Goal: Transaction & Acquisition: Purchase product/service

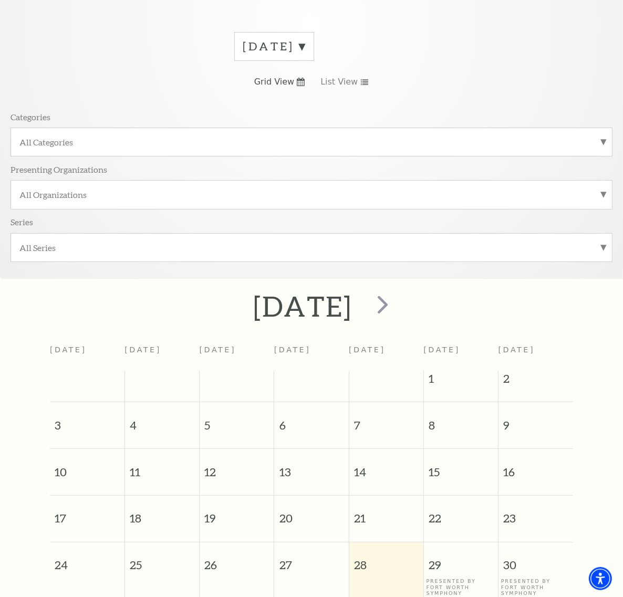
scroll to position [67, 0]
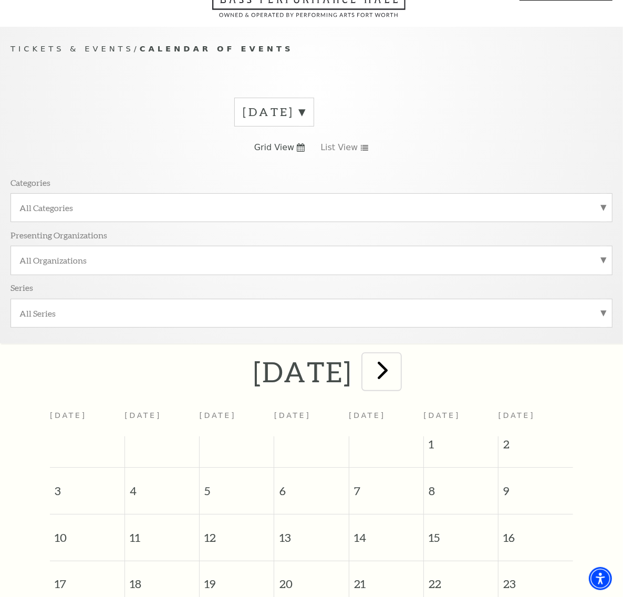
click at [397, 355] on span "next" at bounding box center [383, 370] width 30 height 30
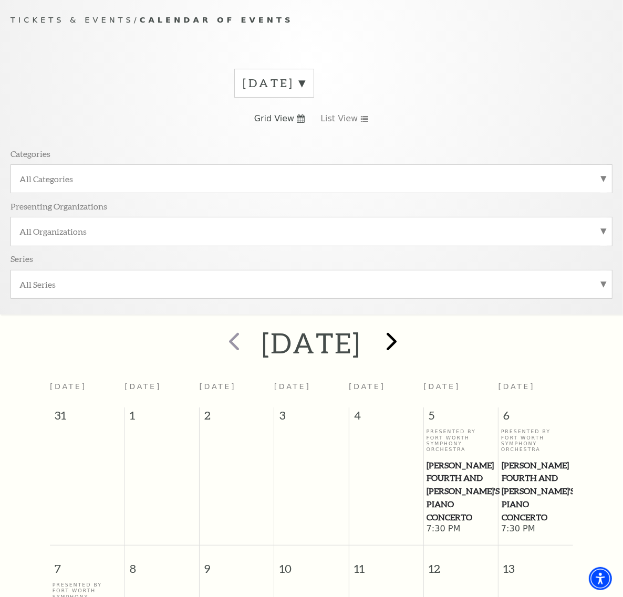
scroll to position [93, 0]
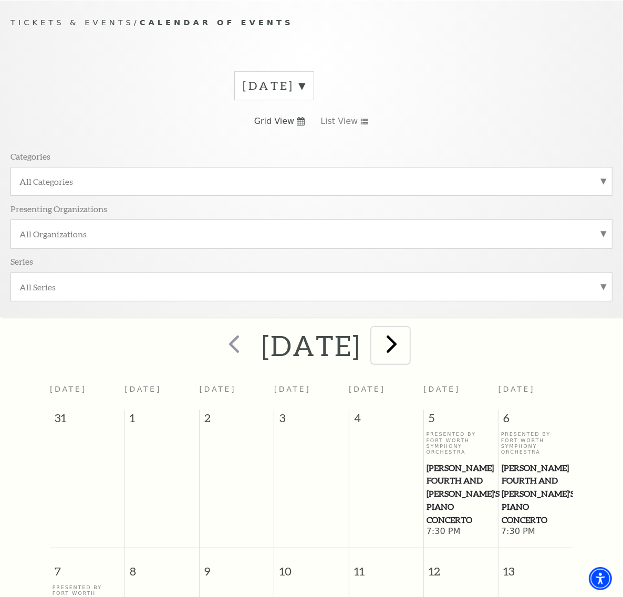
click at [406, 329] on span "next" at bounding box center [391, 344] width 30 height 30
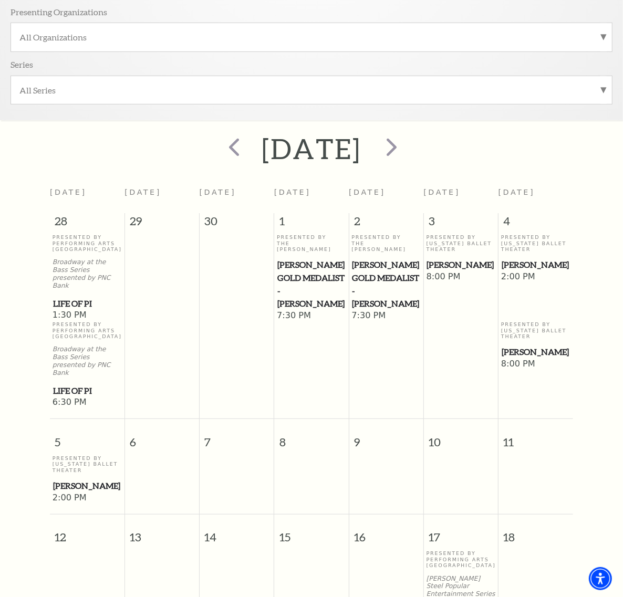
scroll to position [356, 0]
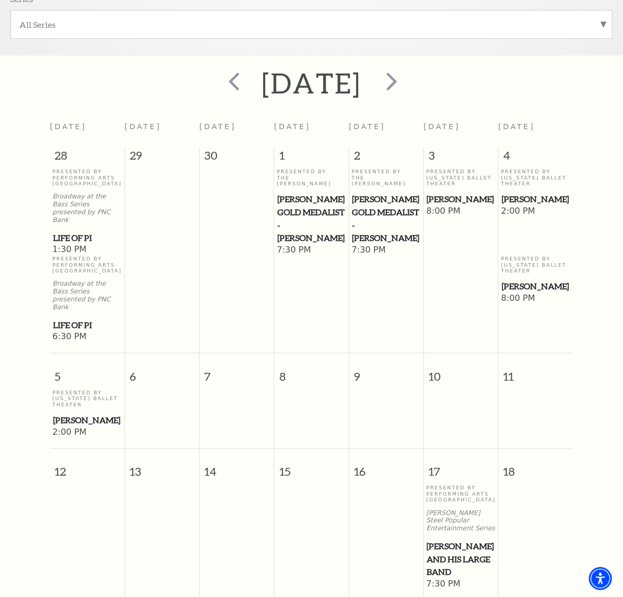
drag, startPoint x: 282, startPoint y: 453, endPoint x: 248, endPoint y: 444, distance: 35.3
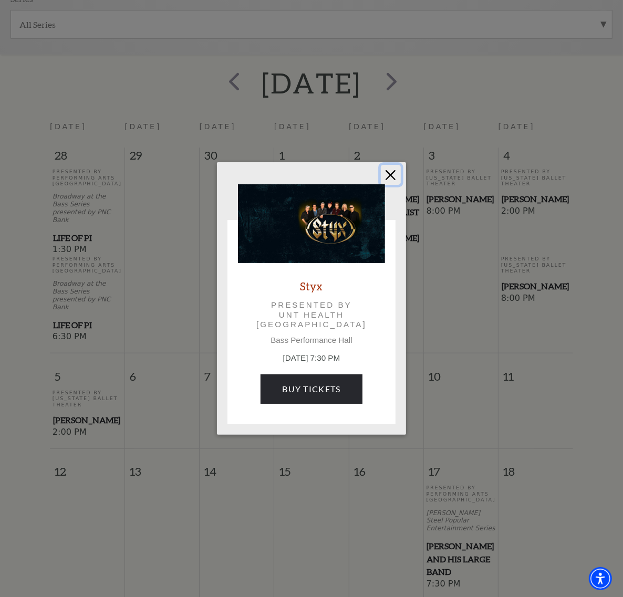
click at [390, 179] on button "Close" at bounding box center [391, 175] width 20 height 20
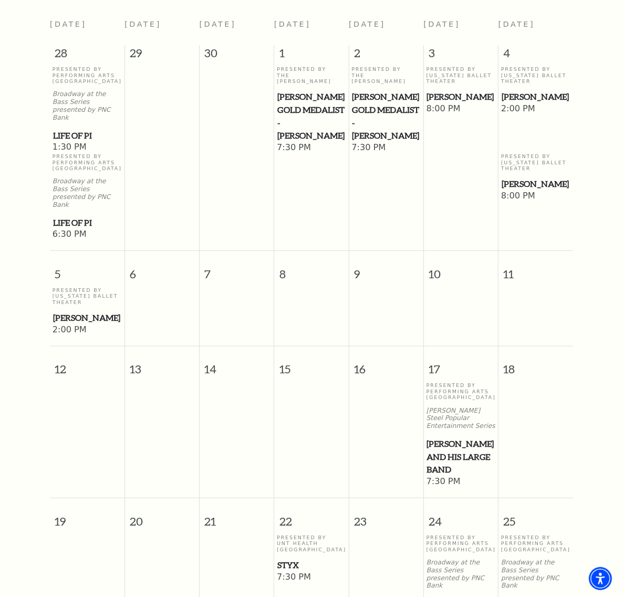
scroll to position [459, 0]
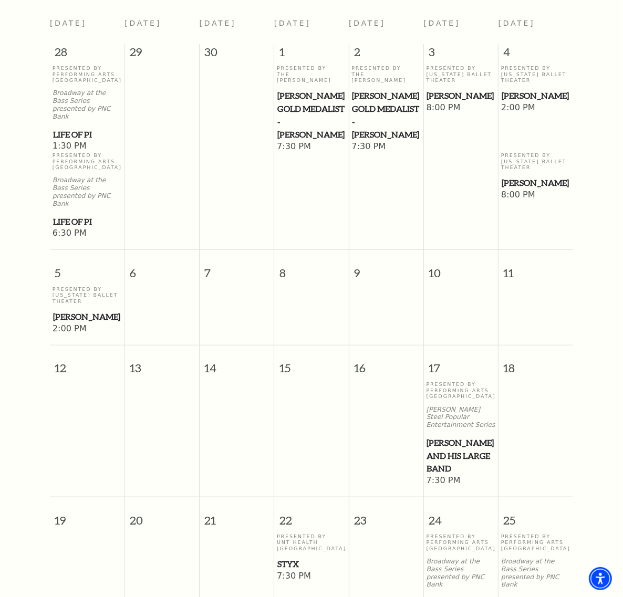
click at [292, 533] on div "Presented By UNT Health Fort Worth Styx" at bounding box center [311, 551] width 69 height 37
click at [285, 497] on span "22" at bounding box center [311, 515] width 74 height 36
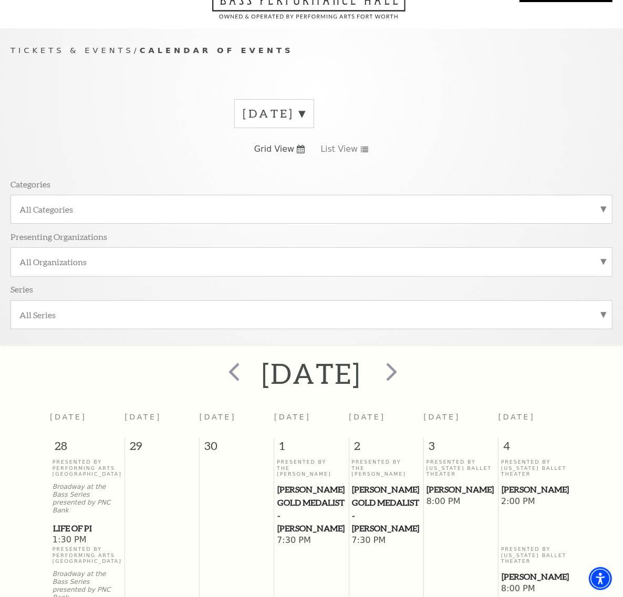
scroll to position [0, 0]
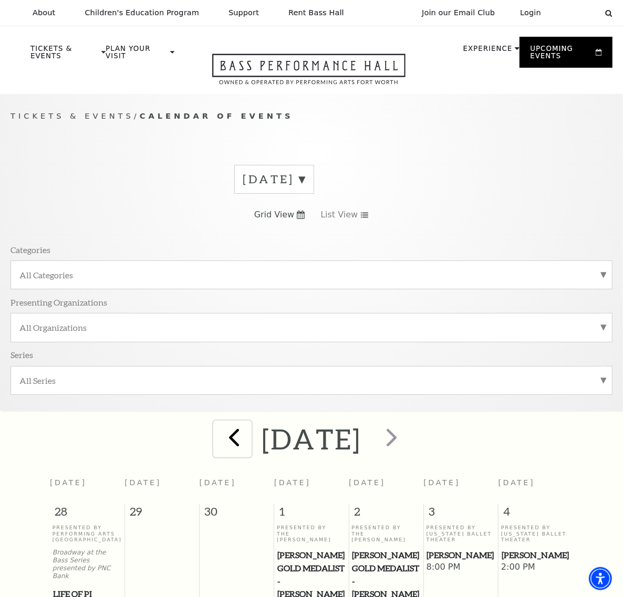
click at [219, 422] on span "prev" at bounding box center [234, 437] width 30 height 30
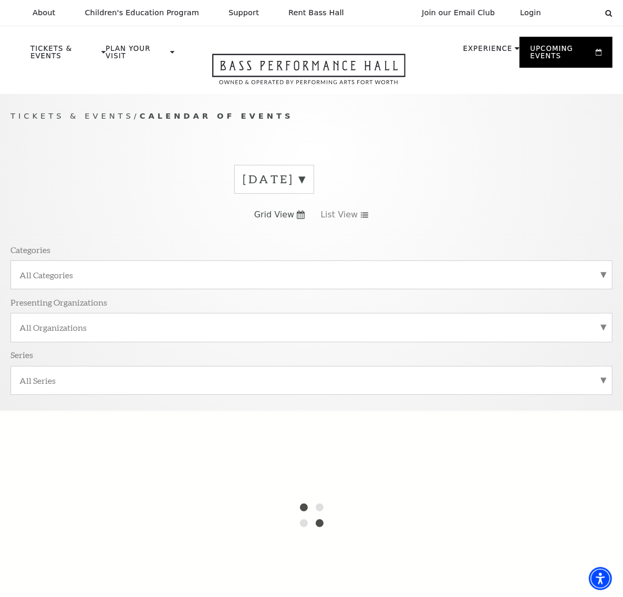
click at [184, 411] on div at bounding box center [311, 516] width 623 height 210
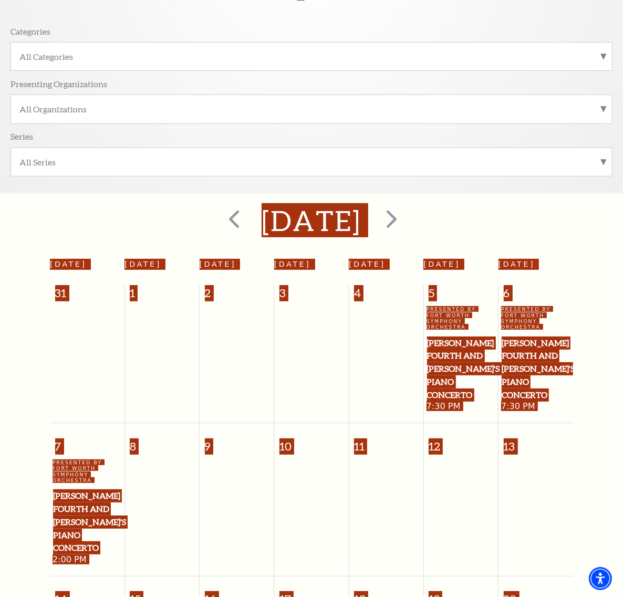
scroll to position [225, 0]
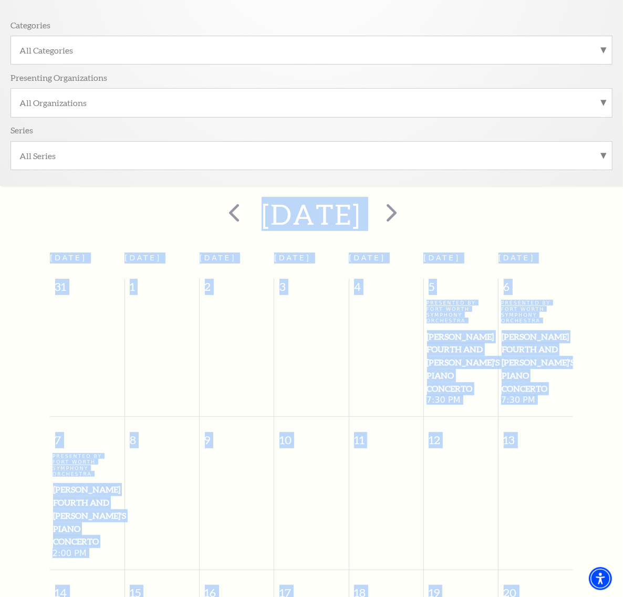
drag, startPoint x: 448, startPoint y: 428, endPoint x: 536, endPoint y: 413, distance: 89.0
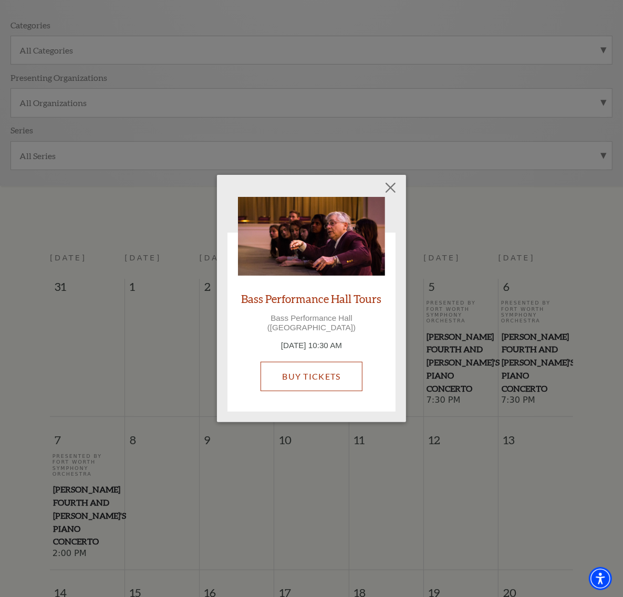
drag, startPoint x: 359, startPoint y: 353, endPoint x: 337, endPoint y: 373, distance: 29.4
drag, startPoint x: 386, startPoint y: 192, endPoint x: 363, endPoint y: 192, distance: 22.6
click at [386, 192] on button "Close" at bounding box center [391, 187] width 20 height 20
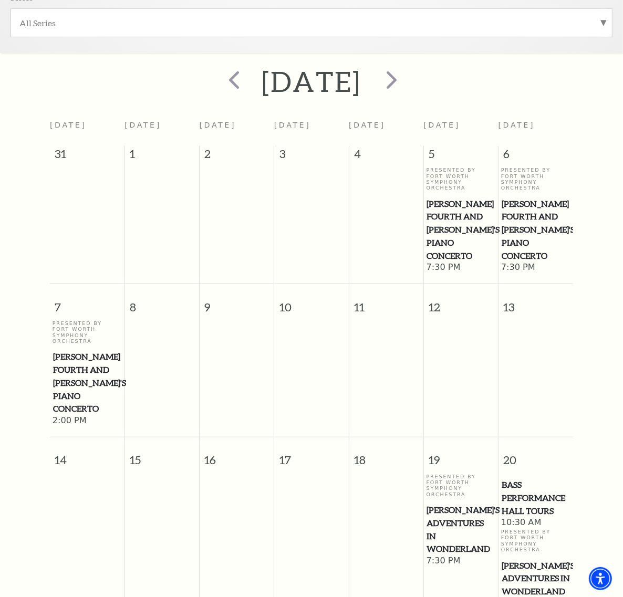
scroll to position [422, 0]
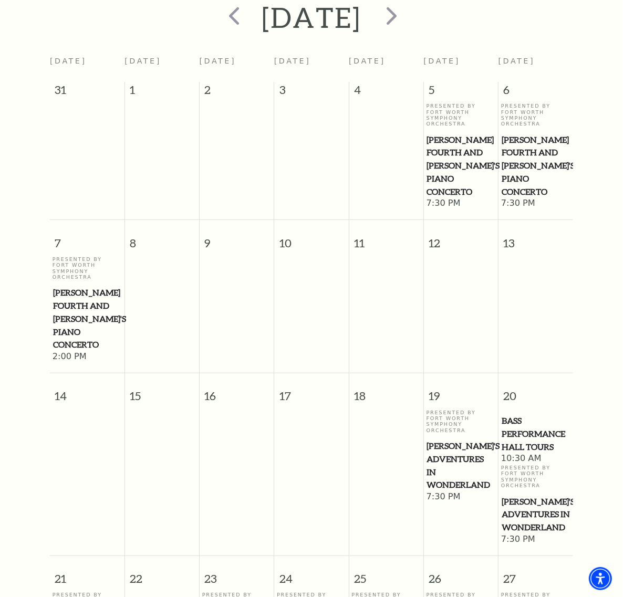
drag, startPoint x: 214, startPoint y: 453, endPoint x: 212, endPoint y: 507, distance: 53.6
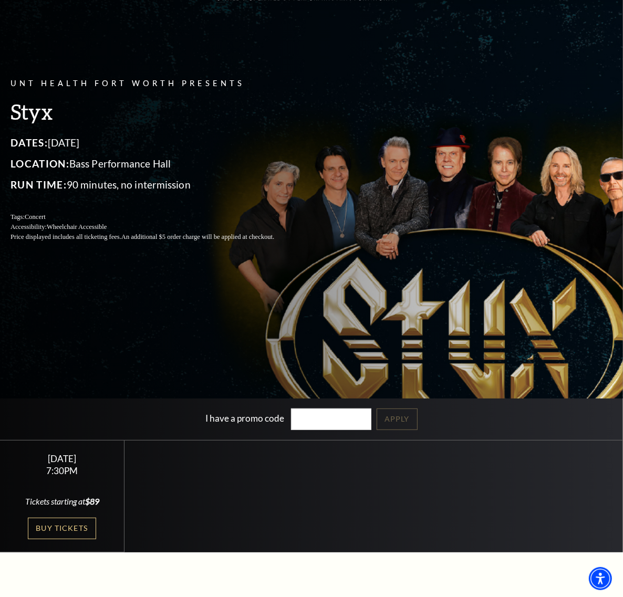
scroll to position [197, 0]
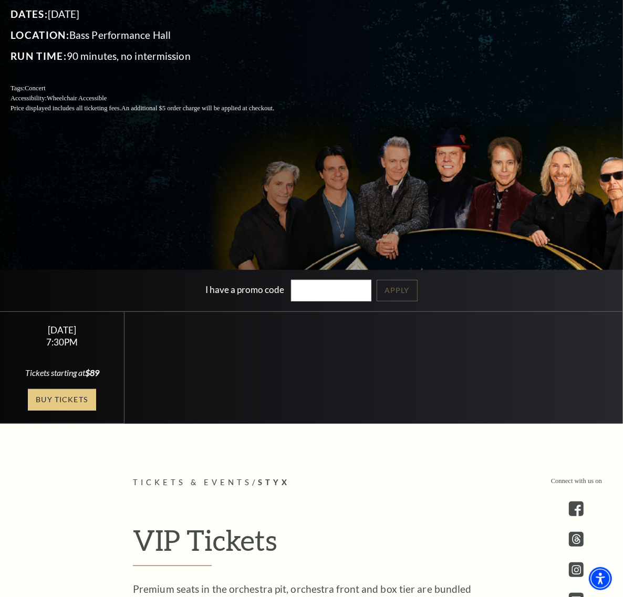
click at [40, 408] on link "Buy Tickets" at bounding box center [62, 400] width 68 height 22
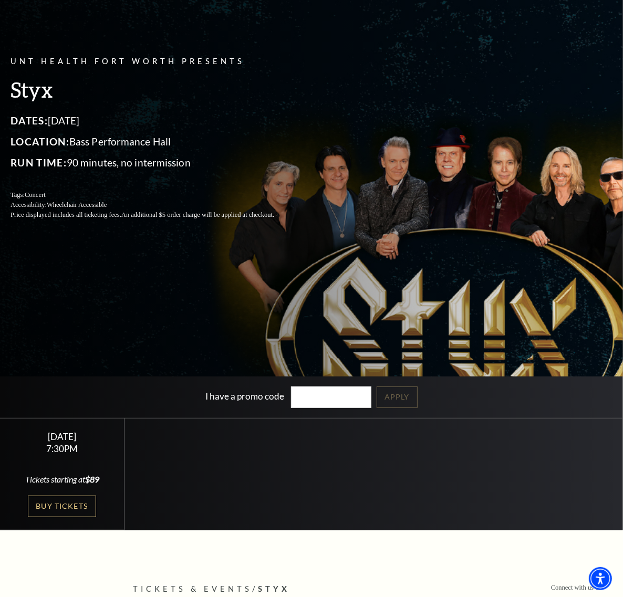
scroll to position [41, 0]
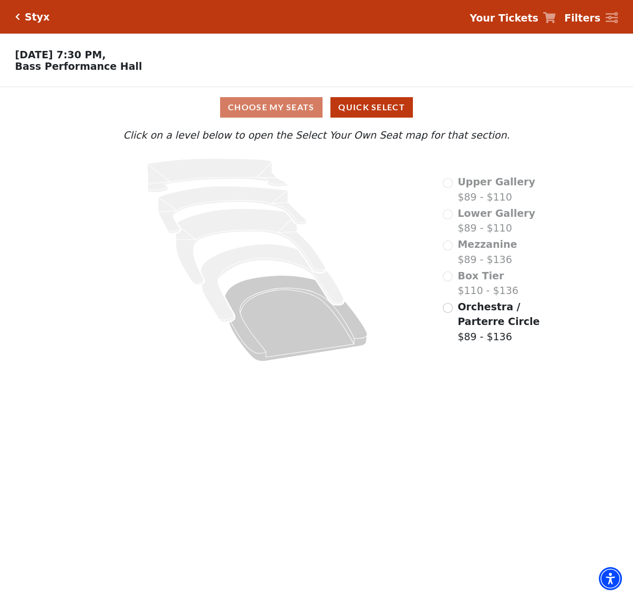
click at [301, 110] on div "Choose My Seats Quick Select" at bounding box center [316, 107] width 475 height 20
click at [447, 313] on input "Orchestra / Parterre Circle$89 - $136\a" at bounding box center [448, 308] width 10 height 10
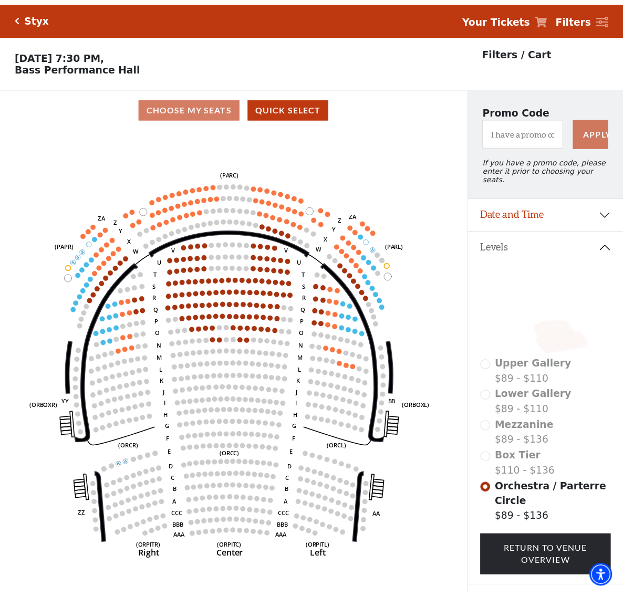
scroll to position [48, 0]
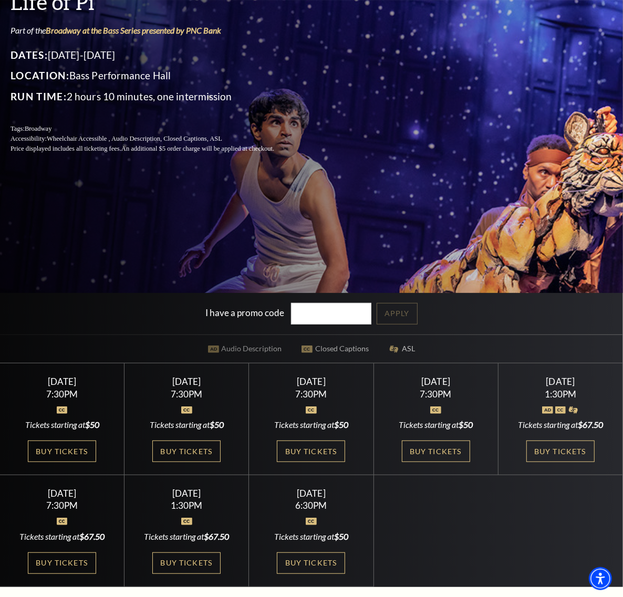
scroll to position [197, 0]
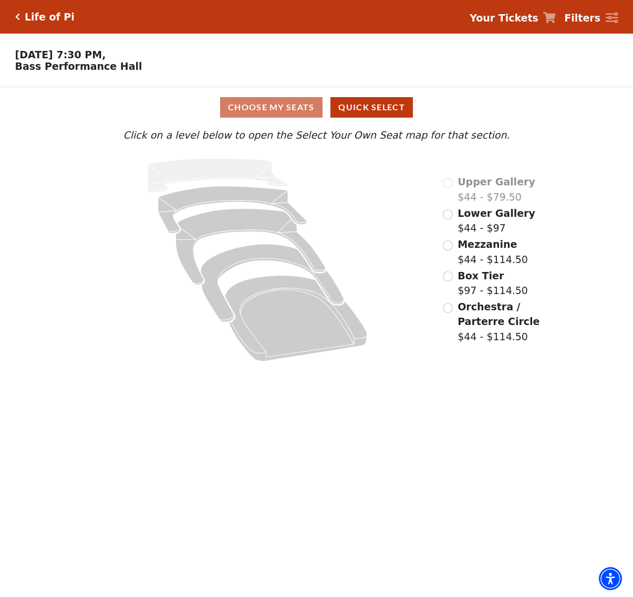
click at [453, 215] on div "Lower Gallery $44 - $97" at bounding box center [489, 221] width 92 height 30
click at [452, 188] on input "Upper Gallery$44 - $97\a" at bounding box center [448, 183] width 10 height 10
click at [445, 219] on input "Lower Gallery$44 - $97\a" at bounding box center [448, 215] width 10 height 10
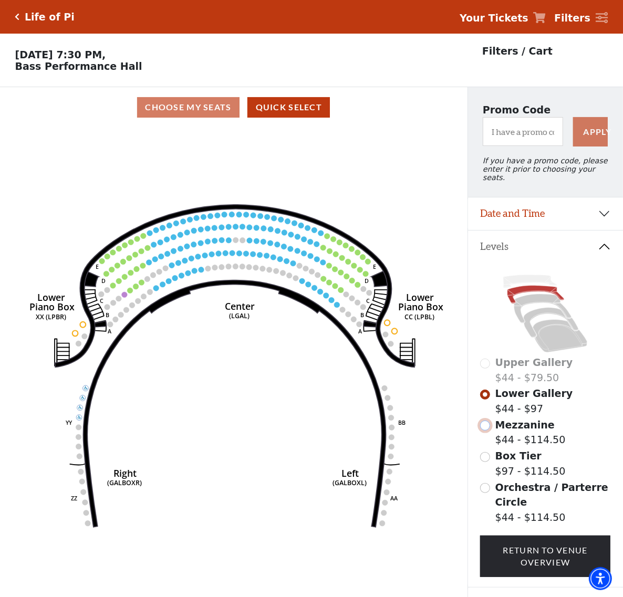
click at [486, 422] on input "Mezzanine$44 - $114.50\a" at bounding box center [485, 426] width 10 height 10
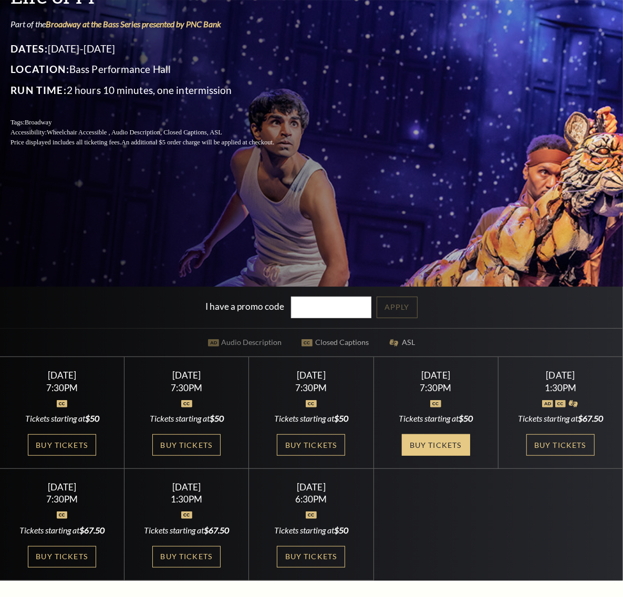
scroll to position [131, 0]
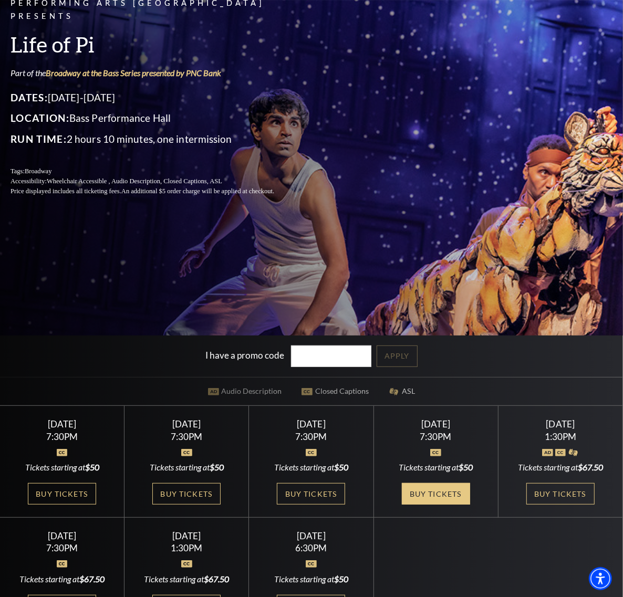
drag, startPoint x: 382, startPoint y: 434, endPoint x: 366, endPoint y: 501, distance: 69.0
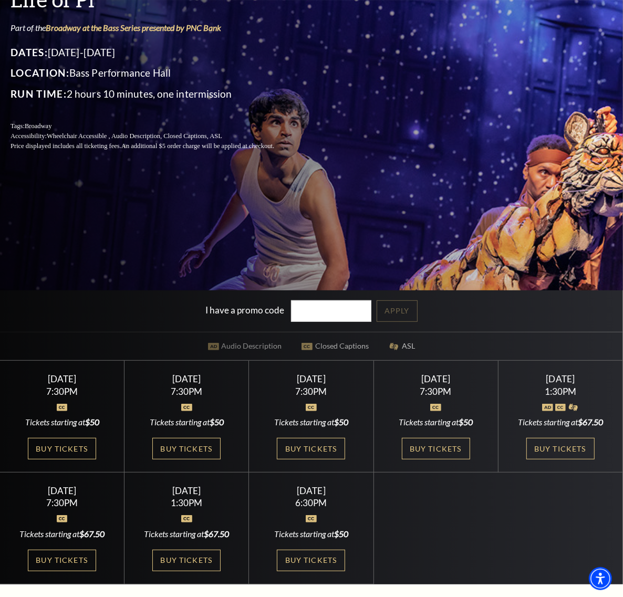
scroll to position [197, 0]
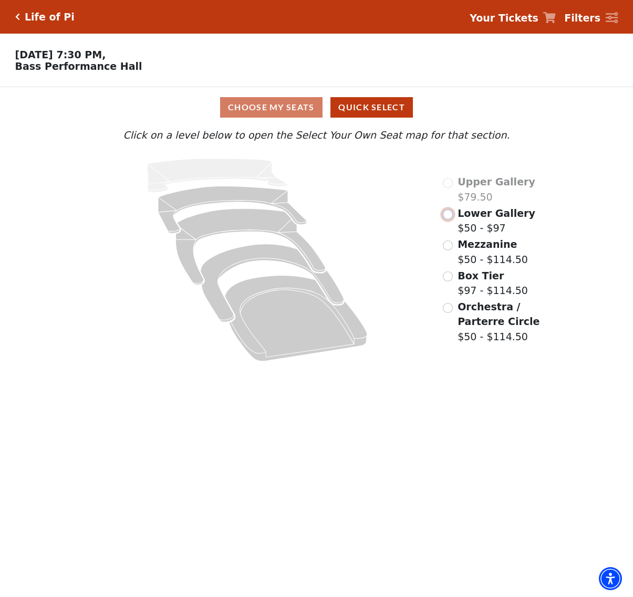
click at [448, 219] on input "Lower Gallery$50 - $97\a" at bounding box center [448, 215] width 10 height 10
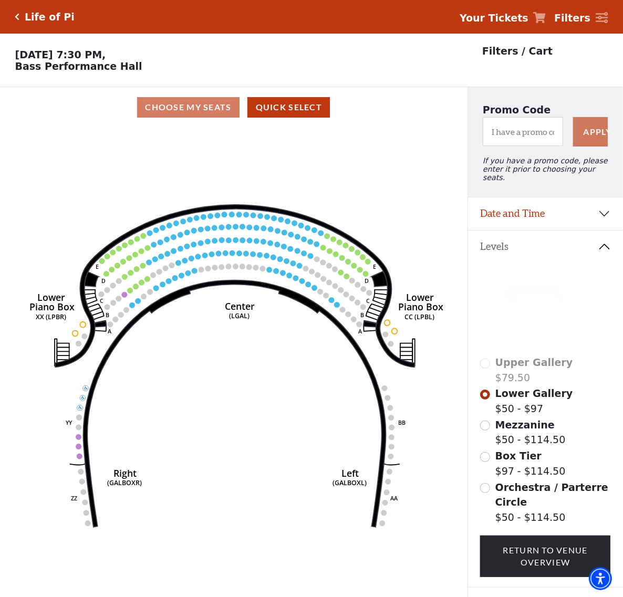
scroll to position [48, 0]
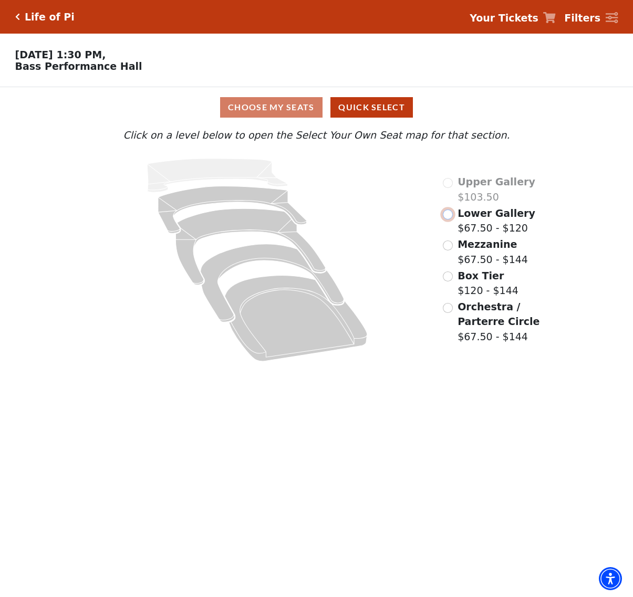
click at [451, 215] on input "Lower Gallery$67.50 - $120\a" at bounding box center [448, 215] width 10 height 10
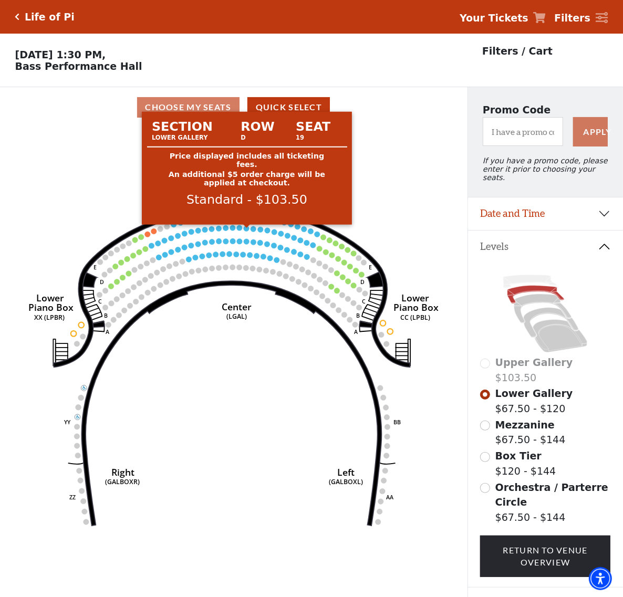
click at [245, 230] on circle at bounding box center [247, 229] width 6 height 6
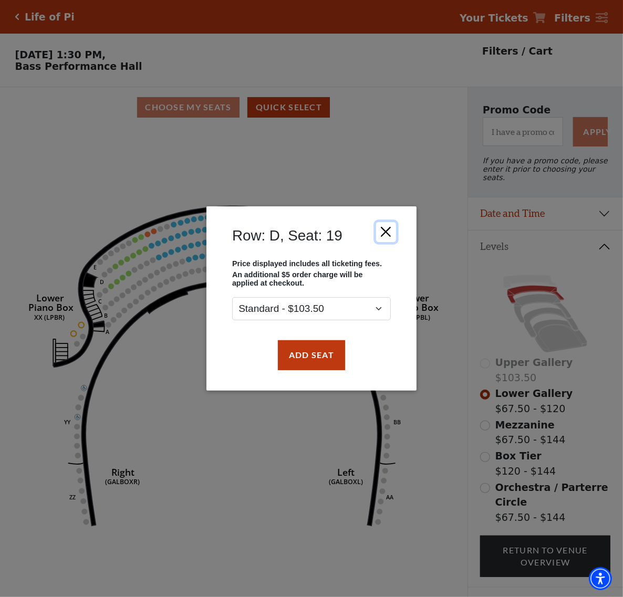
click at [388, 234] on button "Close" at bounding box center [386, 232] width 20 height 20
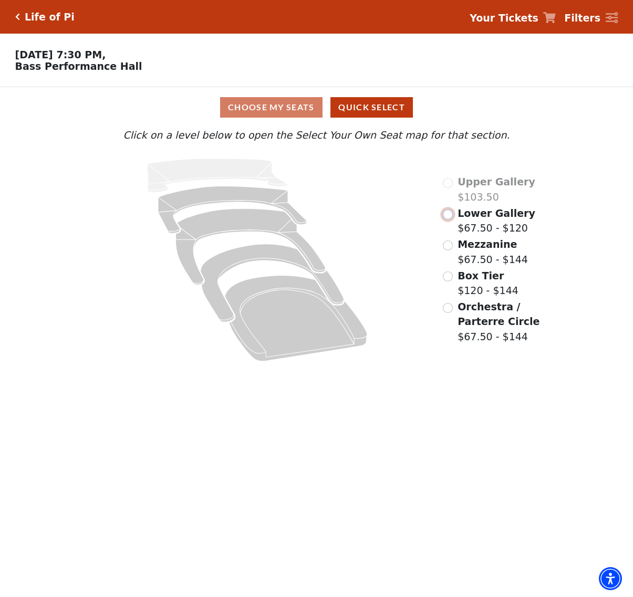
click at [445, 215] on input "Lower Gallery$67.50 - $120\a" at bounding box center [448, 215] width 10 height 10
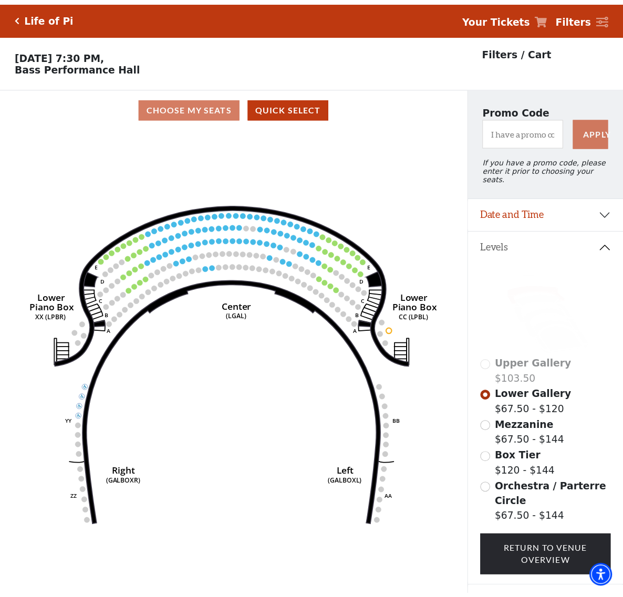
scroll to position [48, 0]
